Goal: Transaction & Acquisition: Book appointment/travel/reservation

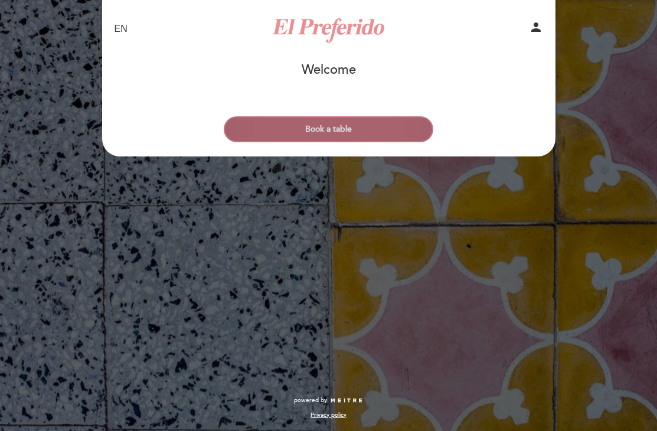
click at [364, 131] on button "Book a table" at bounding box center [329, 129] width 210 height 26
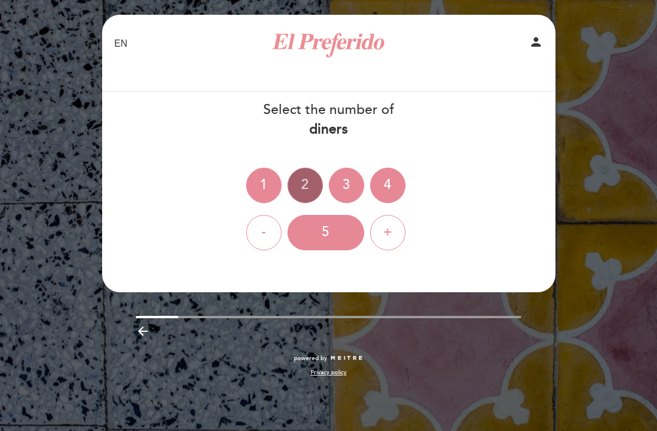
click at [300, 178] on div "2" at bounding box center [304, 185] width 35 height 35
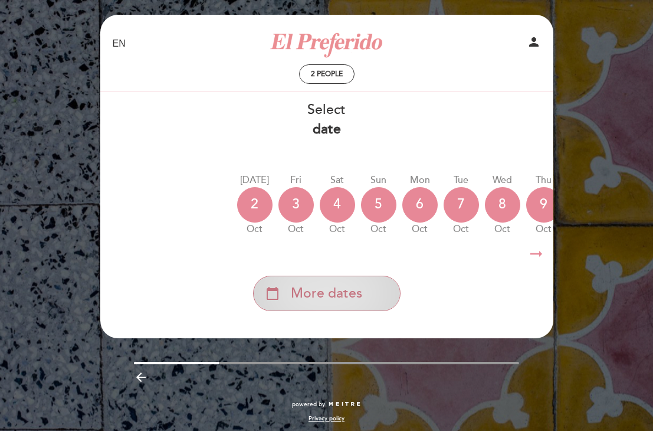
click at [338, 307] on div "calendar_today More dates" at bounding box center [327, 293] width 148 height 35
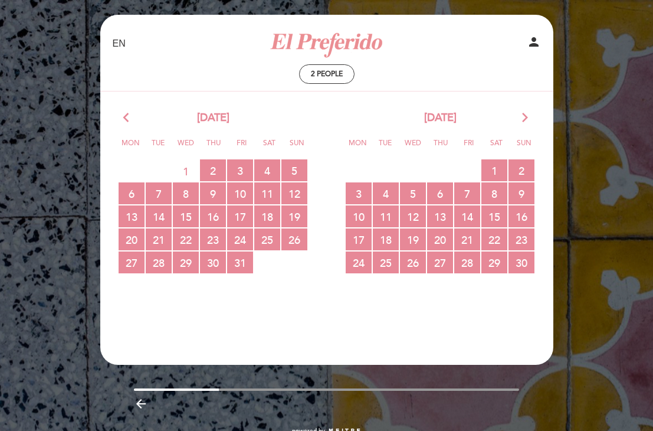
click at [525, 115] on icon "arrow_forward_ios" at bounding box center [525, 117] width 11 height 15
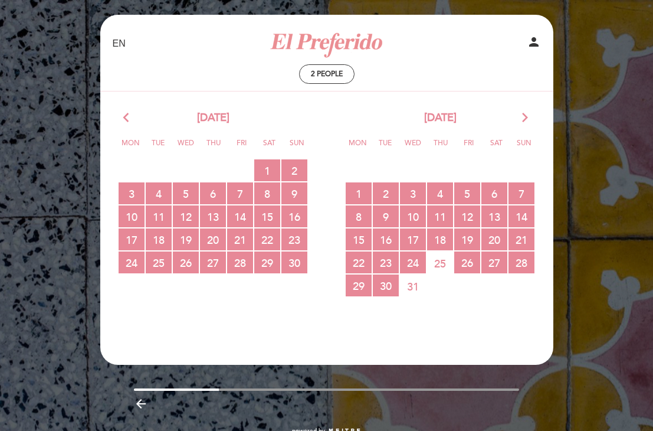
click at [525, 111] on icon "arrow_forward_ios" at bounding box center [525, 117] width 11 height 15
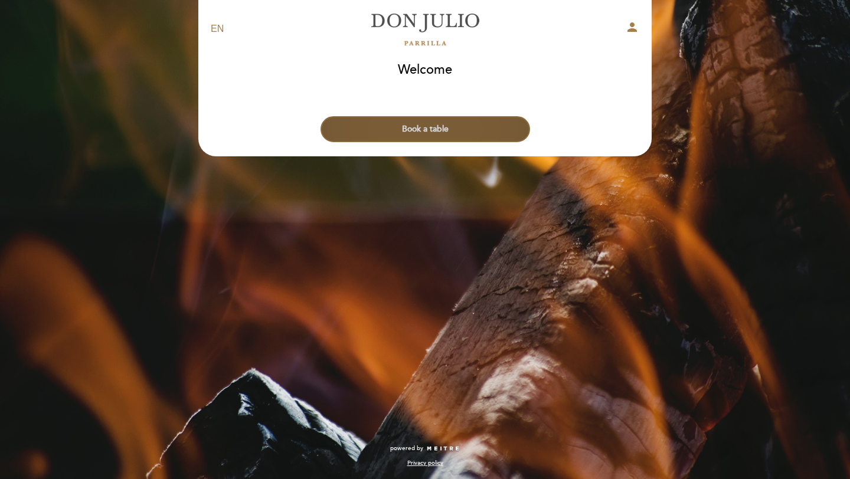
click at [495, 130] on button "Book a table" at bounding box center [425, 129] width 210 height 26
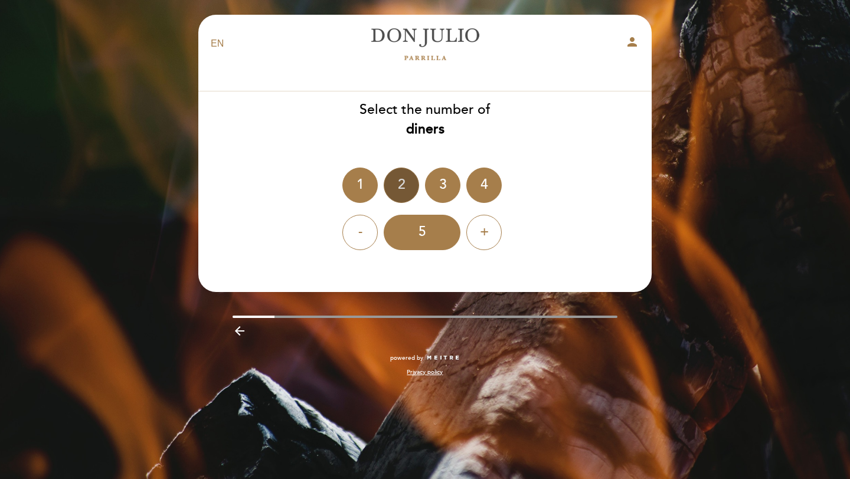
click at [404, 181] on div "2" at bounding box center [401, 185] width 35 height 35
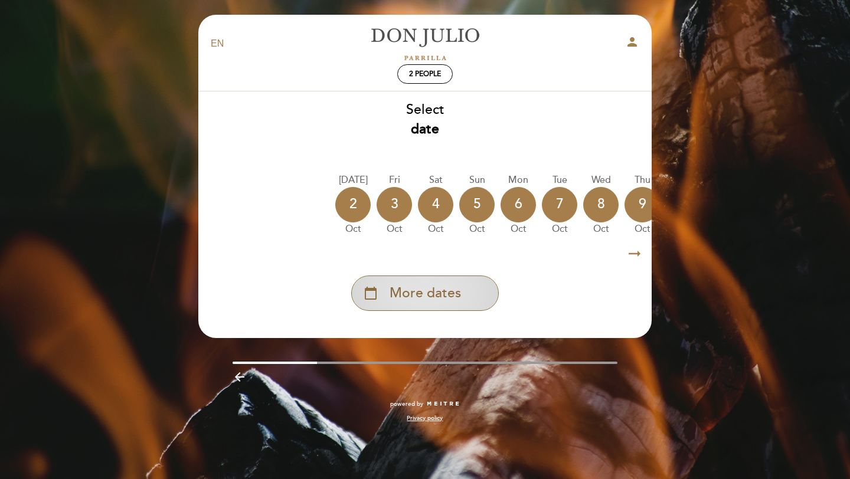
click at [439, 286] on span "More dates" at bounding box center [425, 293] width 71 height 19
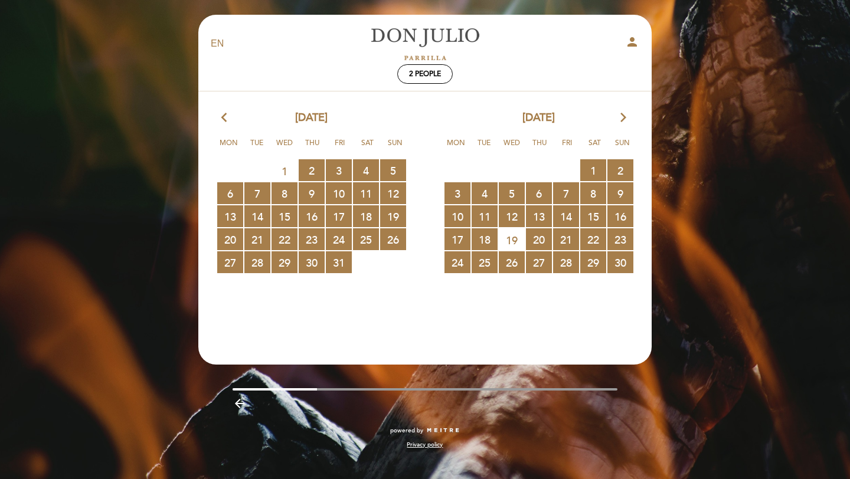
click at [626, 117] on icon "arrow_forward_ios" at bounding box center [623, 117] width 11 height 15
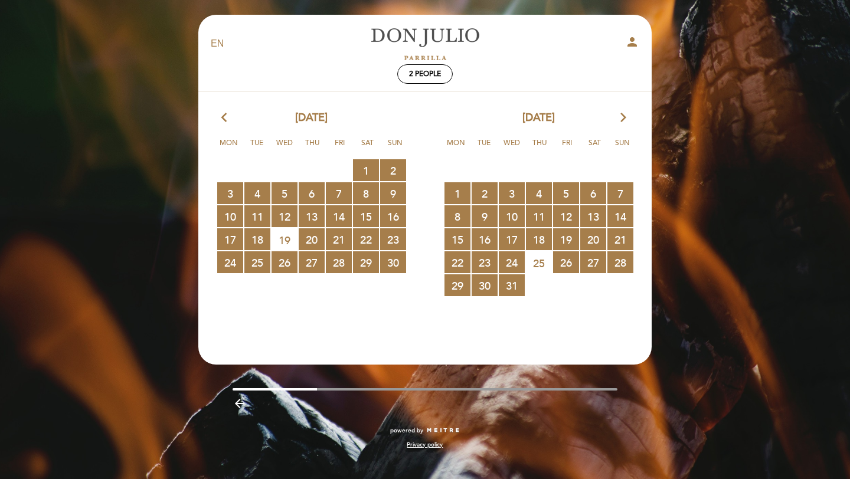
click at [626, 117] on icon "arrow_forward_ios" at bounding box center [623, 117] width 11 height 15
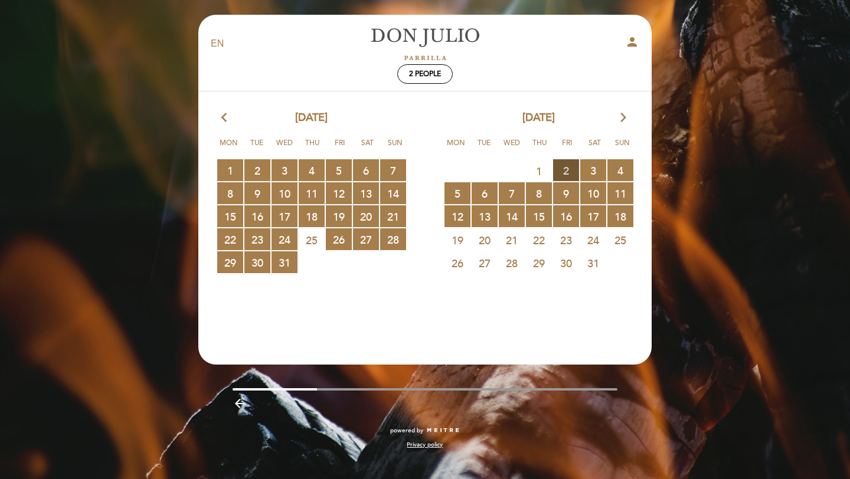
click at [568, 168] on span "2 RESERVATIONS AVAILABLE" at bounding box center [566, 170] width 26 height 22
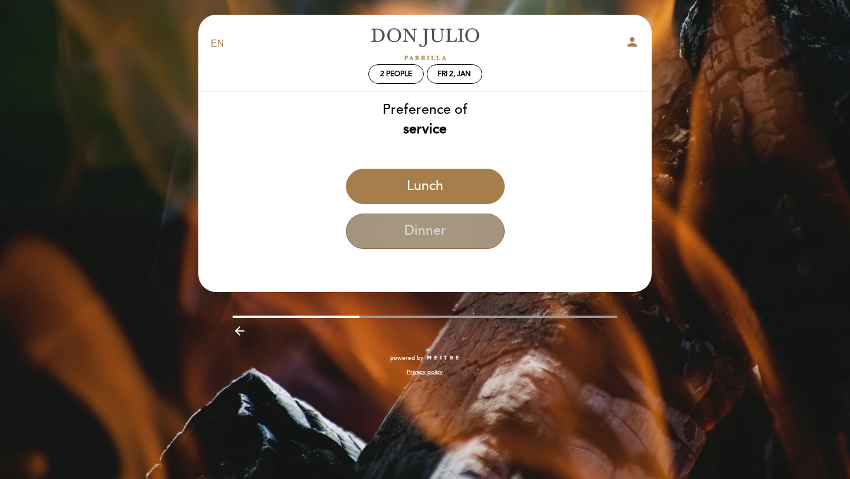
click at [463, 235] on button "Dinner" at bounding box center [425, 231] width 159 height 35
